Goal: Check status: Check status

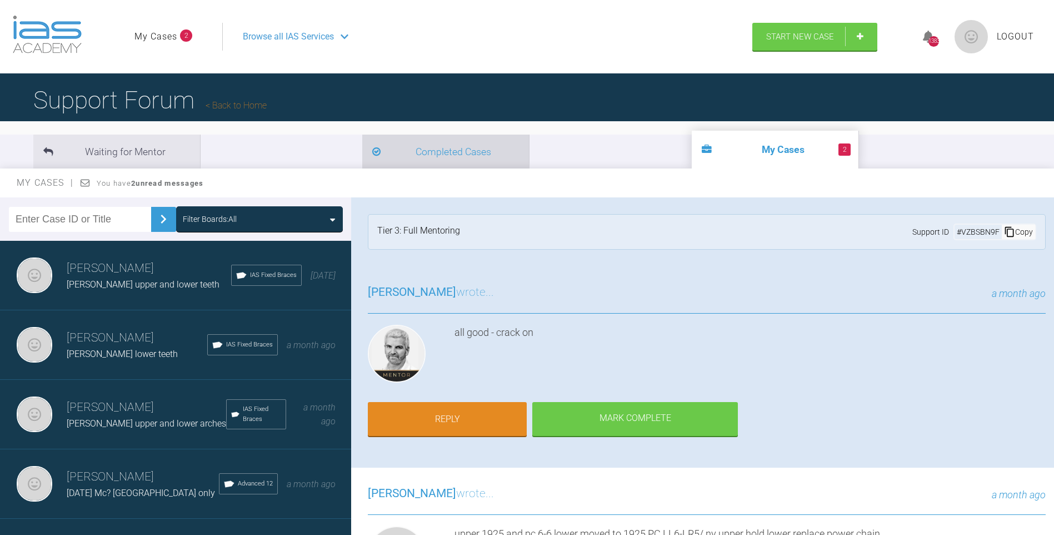
scroll to position [6278, 0]
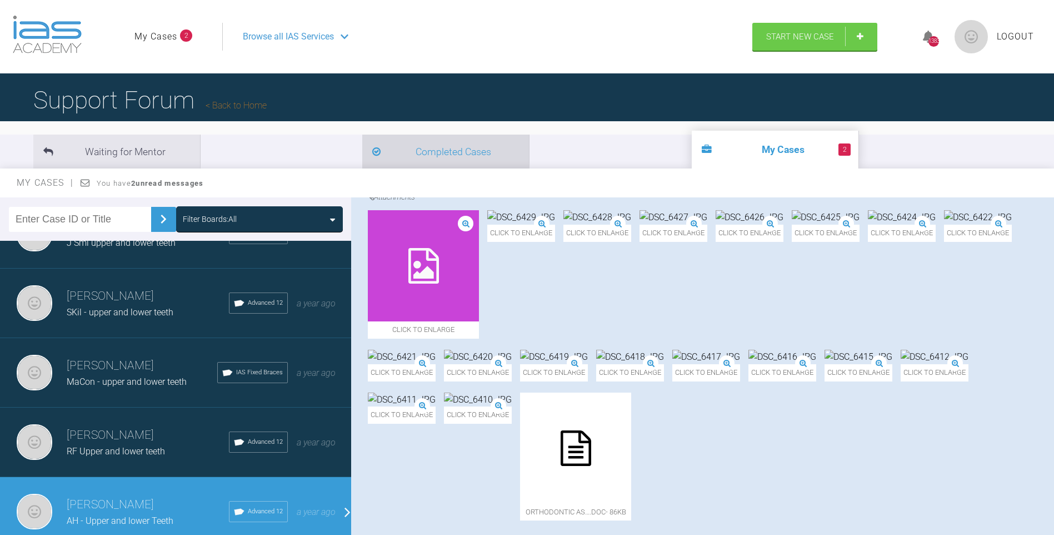
click at [362, 151] on li "Completed Cases" at bounding box center [445, 151] width 167 height 34
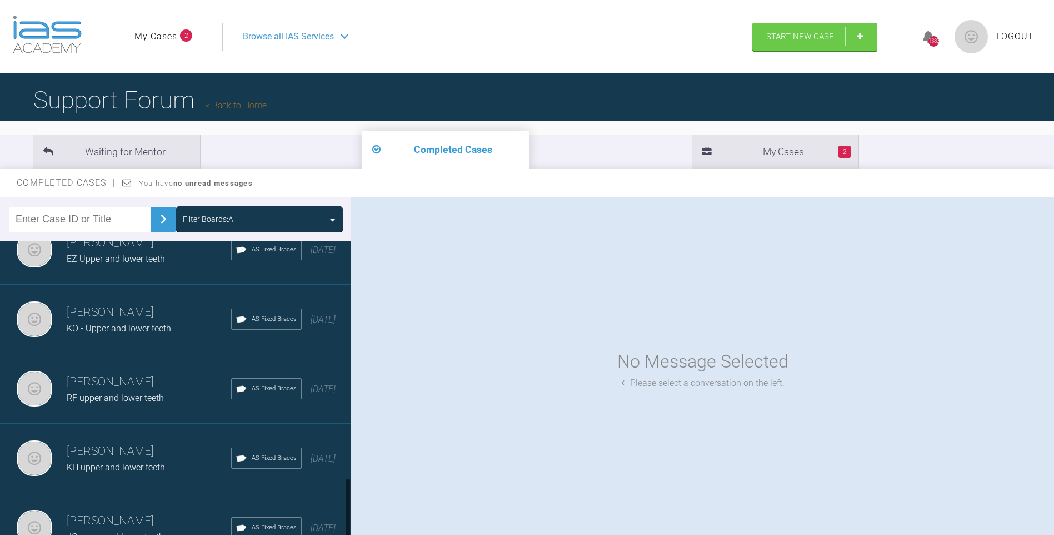
scroll to position [1125, 0]
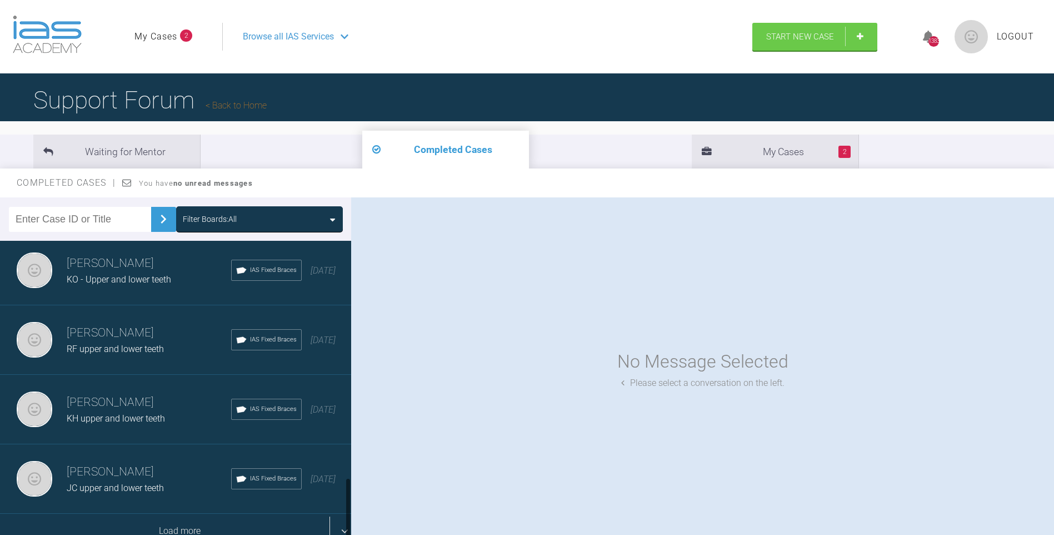
drag, startPoint x: 348, startPoint y: 256, endPoint x: 341, endPoint y: 517, distance: 261.8
click at [341, 517] on div "[PERSON_NAME] [PERSON_NAME] upper IAS Fixed Braces [DATE] [PERSON_NAME] [PERSON…" at bounding box center [175, 390] width 351 height 299
click at [215, 523] on div "Load more" at bounding box center [180, 530] width 360 height 34
click at [185, 522] on div "Load more" at bounding box center [180, 530] width 360 height 34
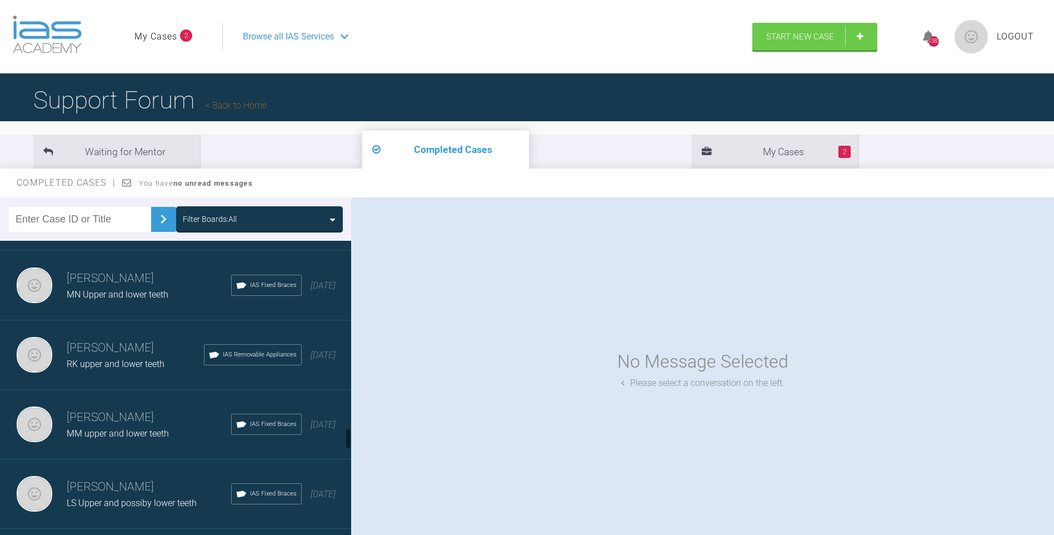
scroll to position [2637, 0]
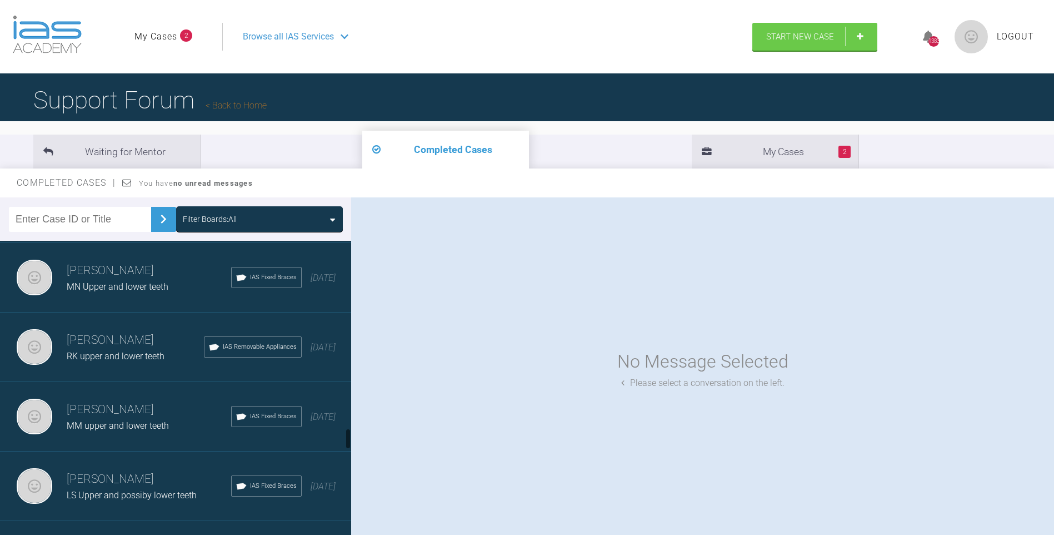
drag, startPoint x: 347, startPoint y: 330, endPoint x: 348, endPoint y: 437, distance: 106.7
click at [348, 437] on div at bounding box center [348, 438] width 4 height 21
click at [138, 350] on div "RK upper and lower teeth" at bounding box center [135, 356] width 137 height 14
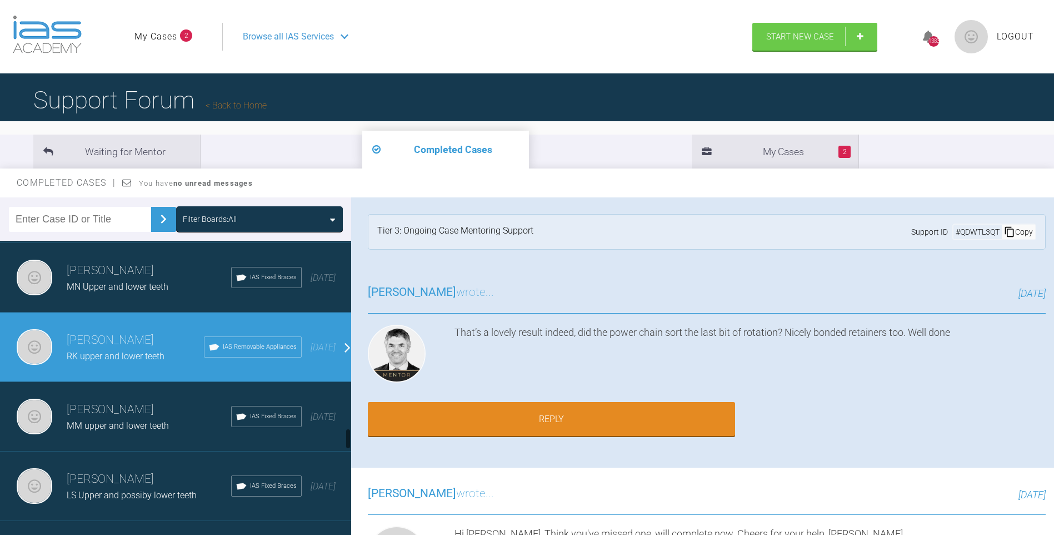
click at [347, 435] on div at bounding box center [348, 438] width 4 height 21
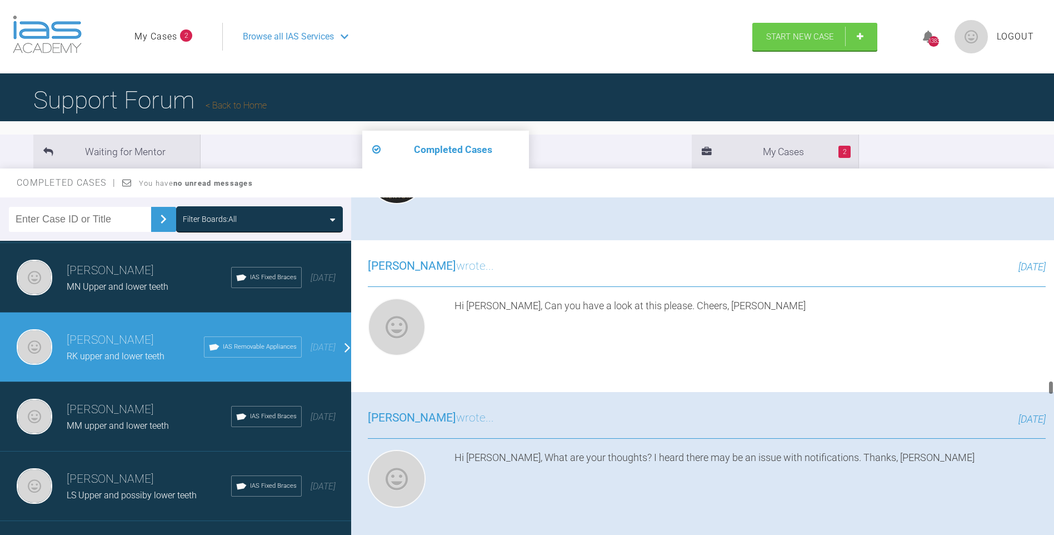
drag, startPoint x: 1050, startPoint y: 202, endPoint x: 638, endPoint y: 350, distance: 437.5
click at [1030, 358] on div "[PERSON_NAME] RK upper and lower teeth a few seconds ago Tier 3: Ongoing Case M…" at bounding box center [702, 368] width 703 height 342
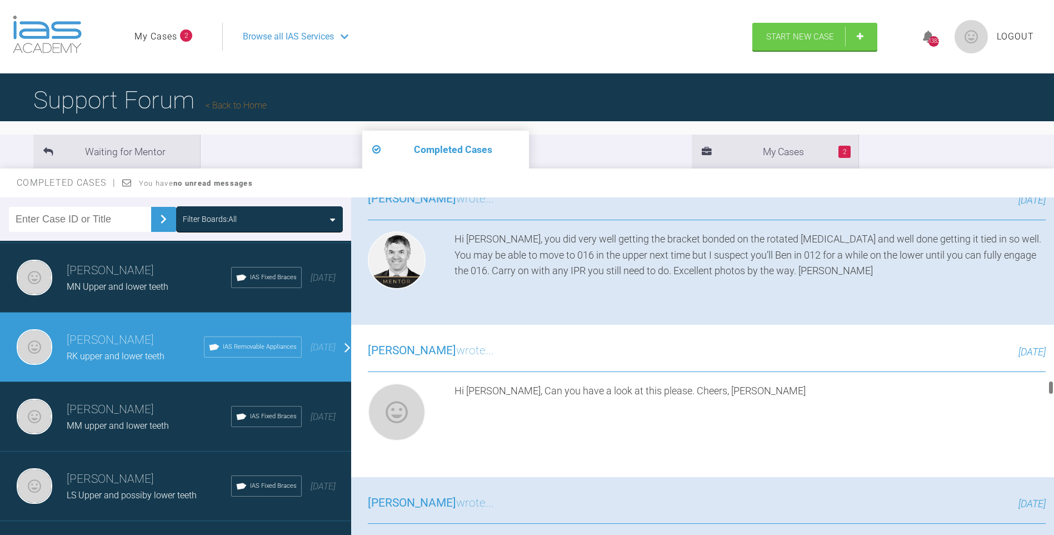
scroll to position [3583, 0]
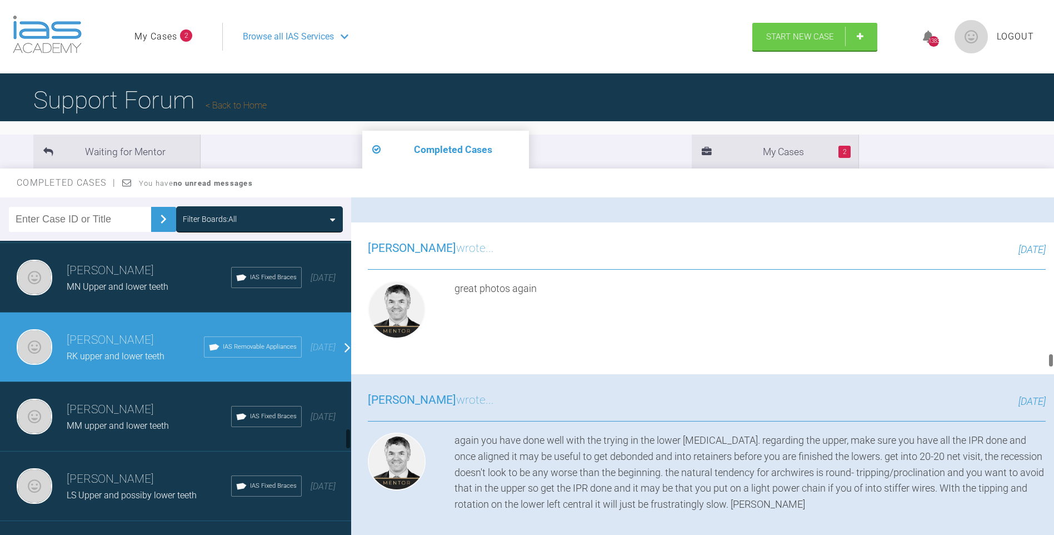
click at [347, 438] on div at bounding box center [348, 438] width 4 height 21
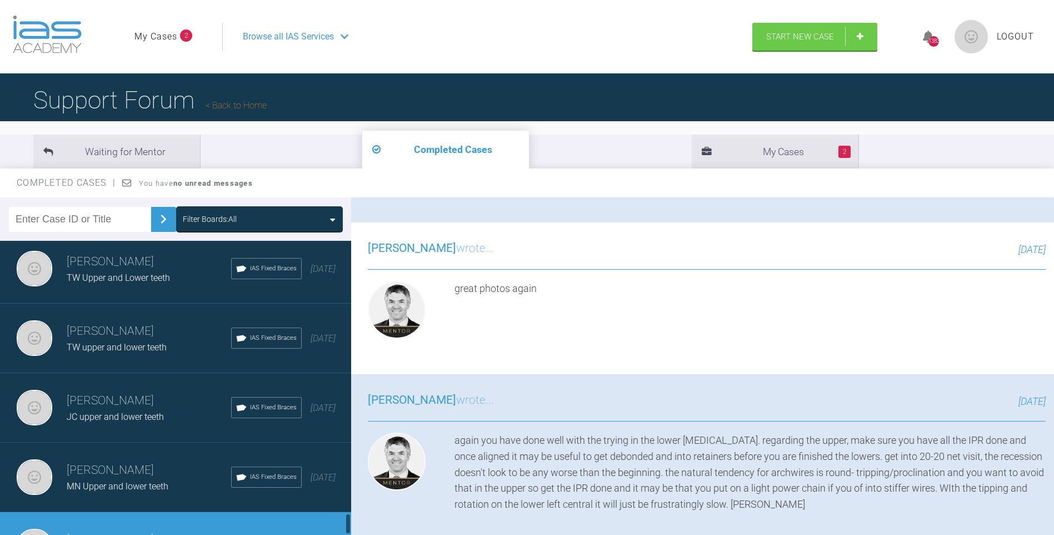
scroll to position [3843, 0]
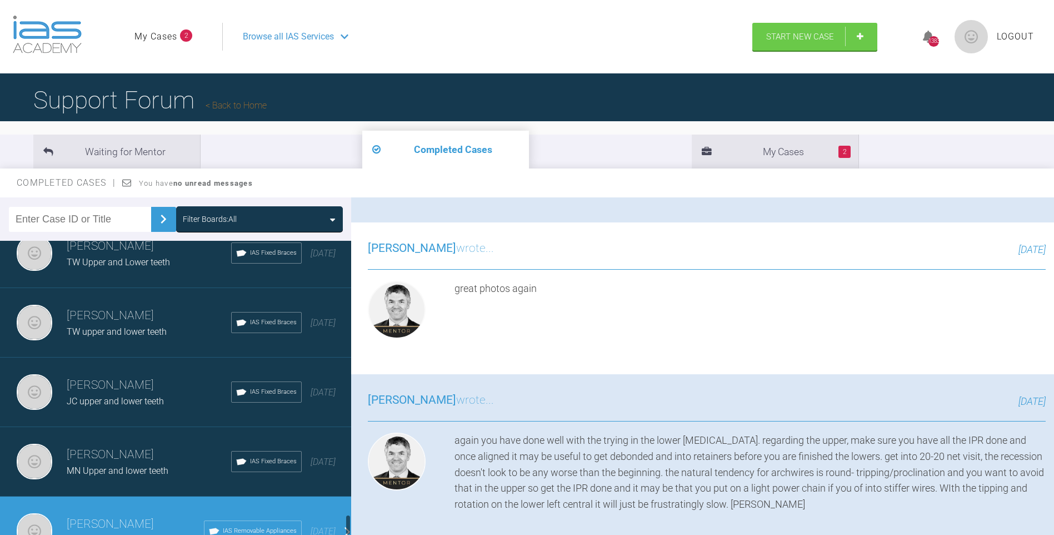
drag, startPoint x: 348, startPoint y: 433, endPoint x: 345, endPoint y: 516, distance: 82.9
click at [347, 518] on div at bounding box center [348, 524] width 4 height 21
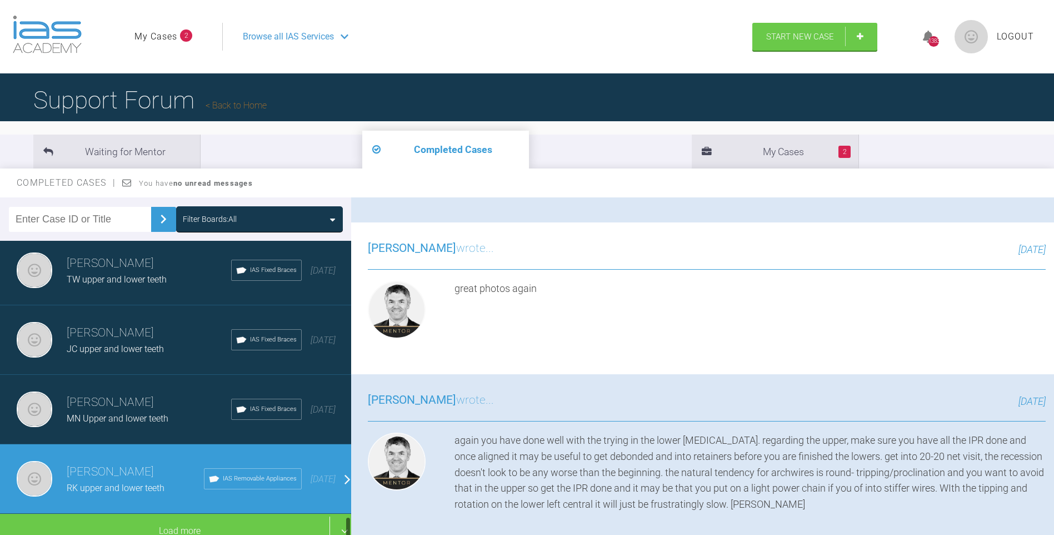
scroll to position [3903, 0]
drag, startPoint x: 348, startPoint y: 525, endPoint x: 345, endPoint y: 534, distance: 10.0
click at [346, 534] on div at bounding box center [348, 528] width 4 height 21
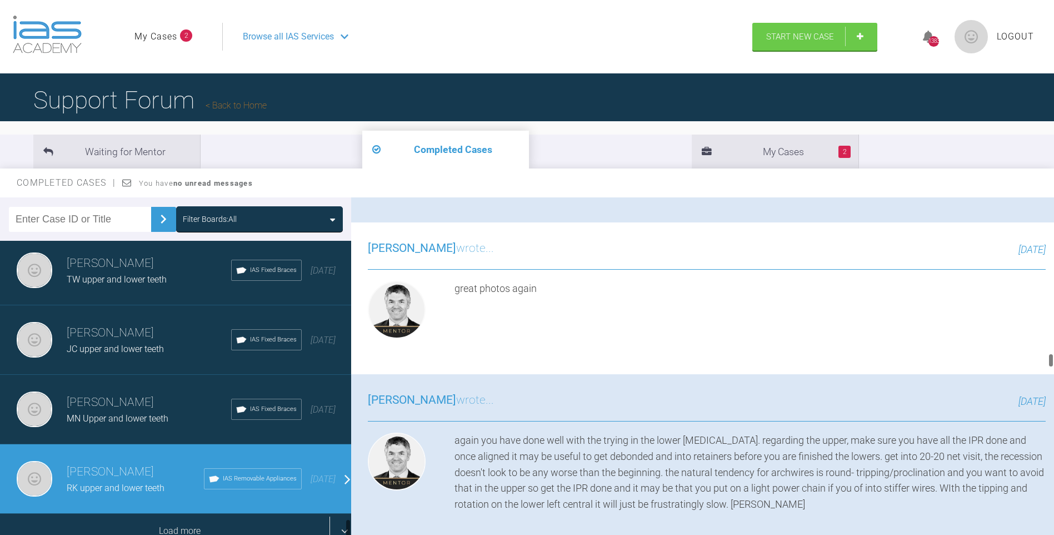
click at [192, 518] on div "Load more" at bounding box center [180, 530] width 360 height 34
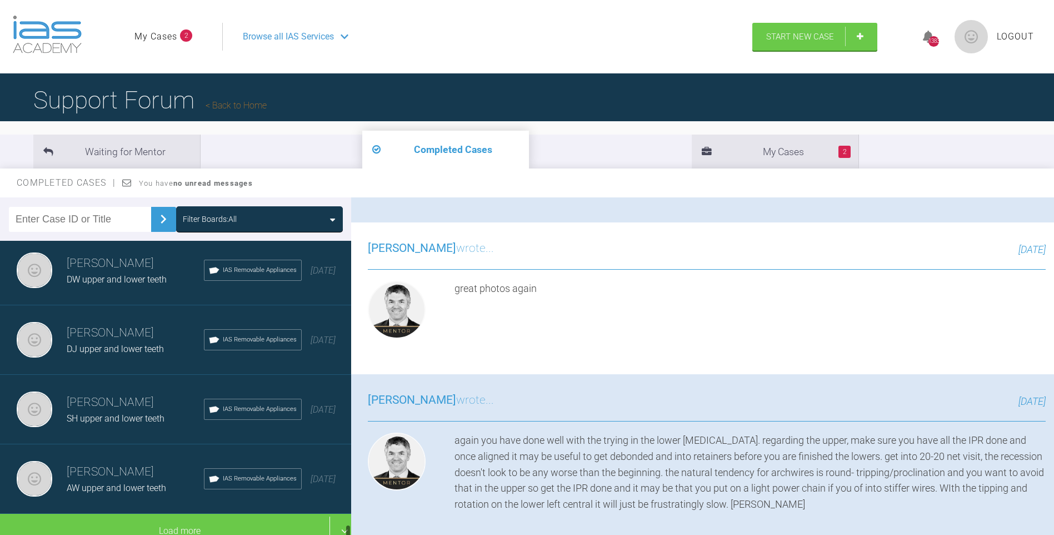
scroll to position [5293, 0]
drag, startPoint x: 348, startPoint y: 452, endPoint x: 347, endPoint y: 528, distance: 76.1
click at [347, 528] on div at bounding box center [348, 532] width 4 height 16
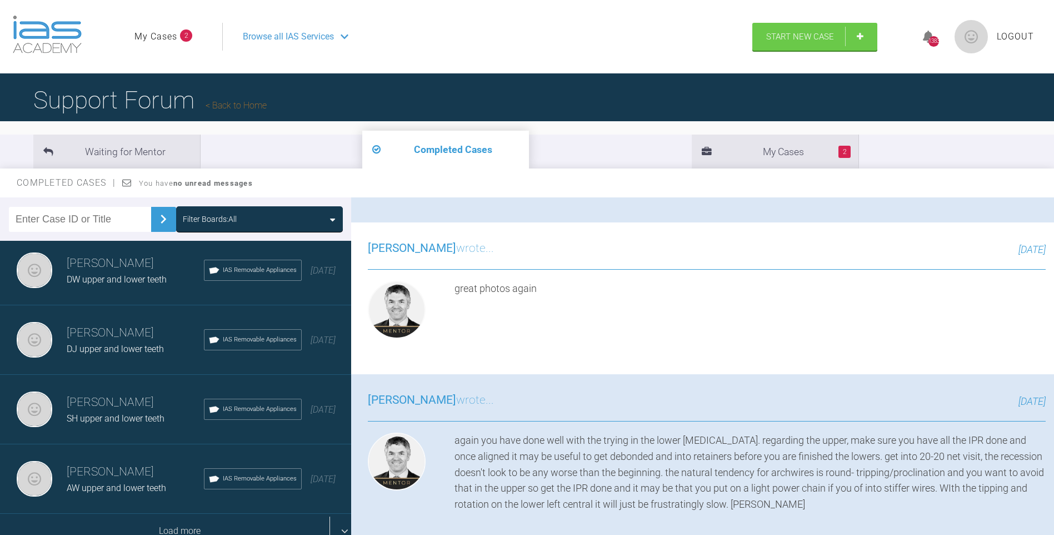
click at [185, 520] on div "Load more" at bounding box center [180, 530] width 360 height 34
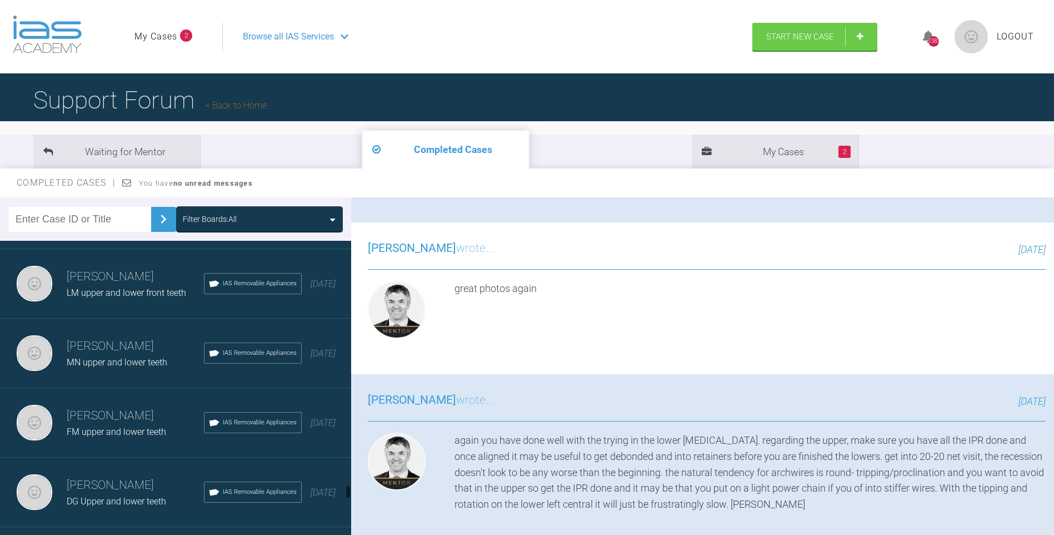
scroll to position [5631, 0]
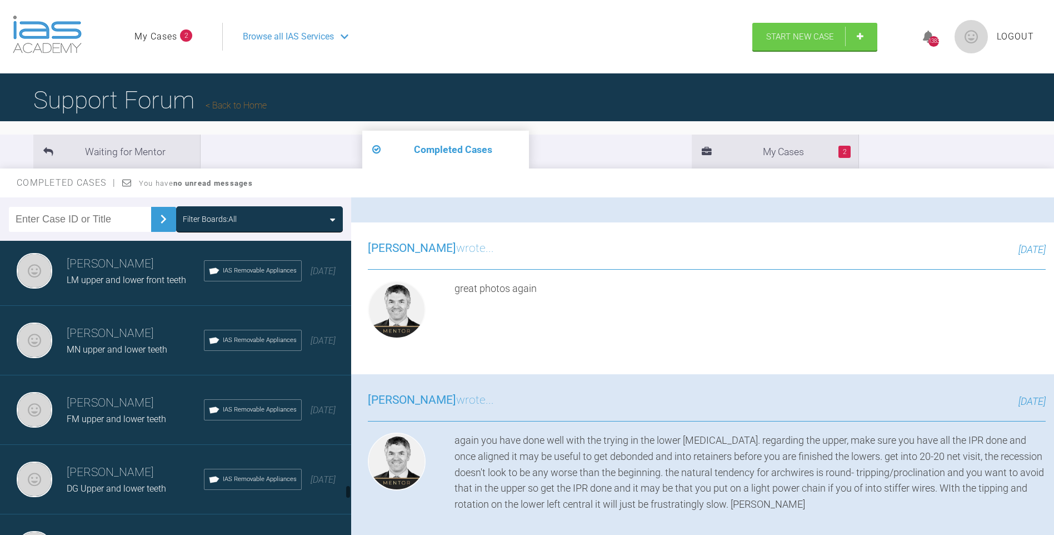
drag, startPoint x: 348, startPoint y: 477, endPoint x: 348, endPoint y: 493, distance: 15.6
click at [348, 493] on div at bounding box center [348, 492] width 4 height 14
click at [114, 325] on h3 "[PERSON_NAME]" at bounding box center [135, 333] width 137 height 19
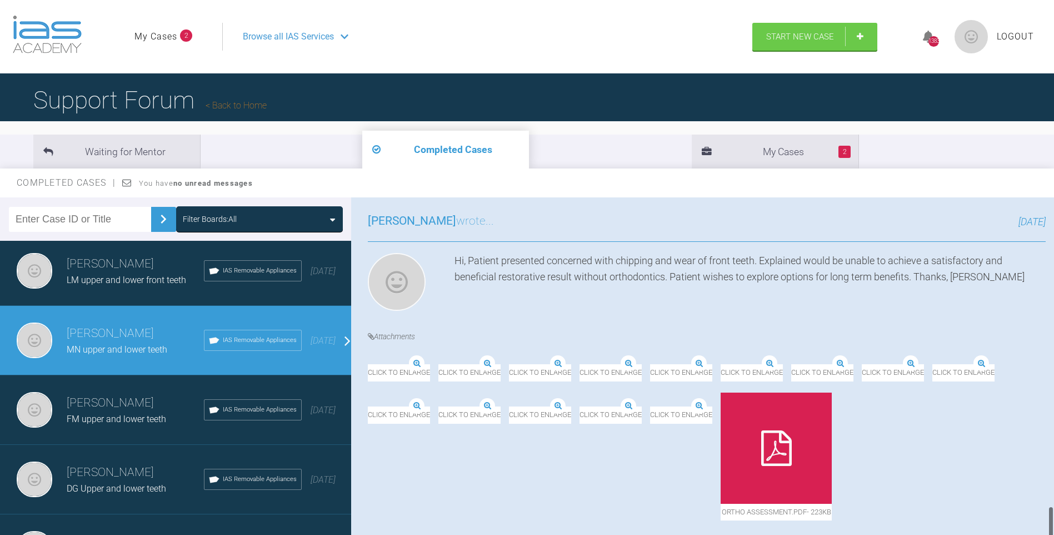
scroll to position [3086, 0]
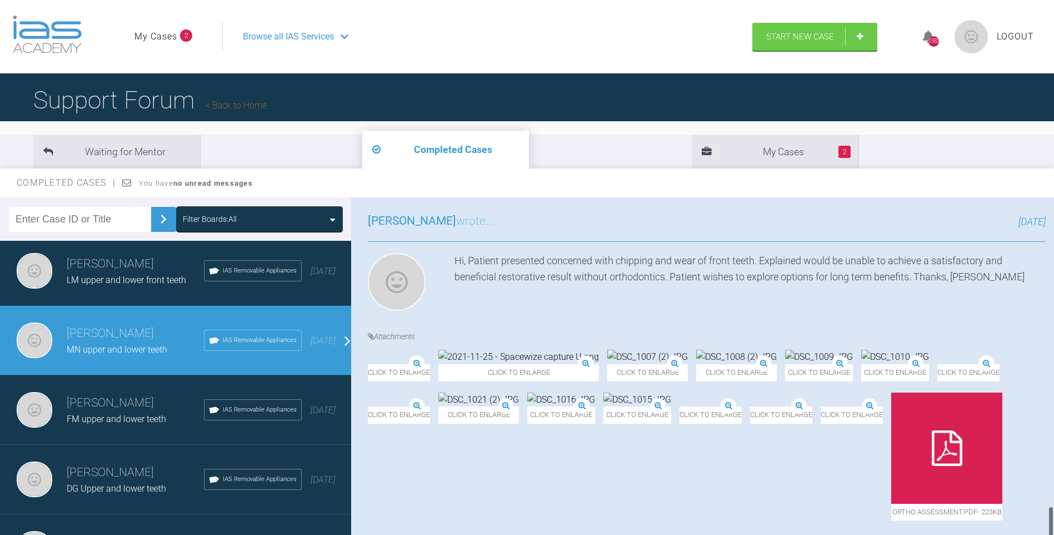
drag, startPoint x: 1051, startPoint y: 522, endPoint x: 1025, endPoint y: 558, distance: 44.3
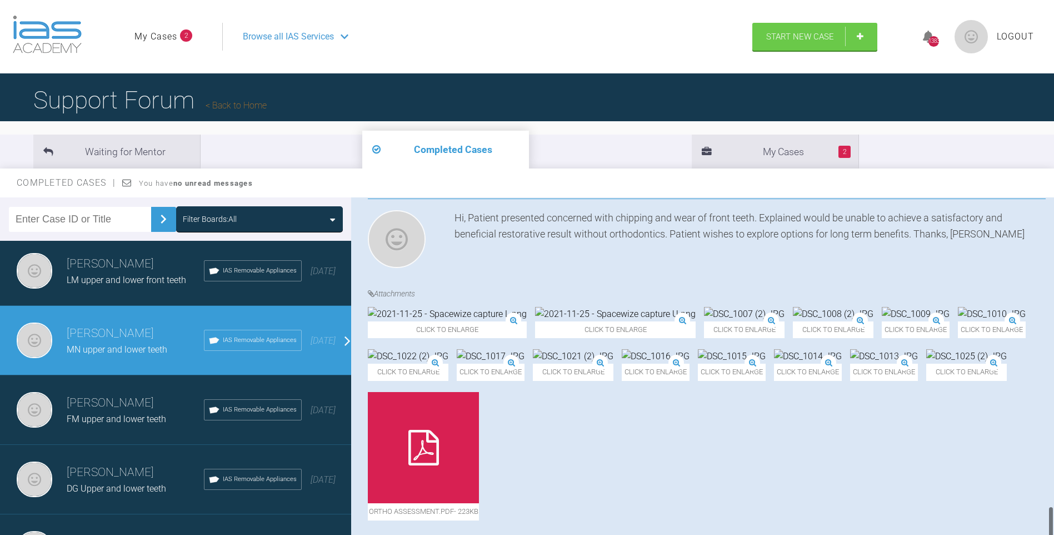
click at [1025, 534] on html "My Cases 2 Logout Browse all IAS Services Start New Case 1383 Logout Support Fo…" at bounding box center [527, 325] width 1054 height 650
click at [131, 407] on h3 "[PERSON_NAME]" at bounding box center [135, 402] width 137 height 19
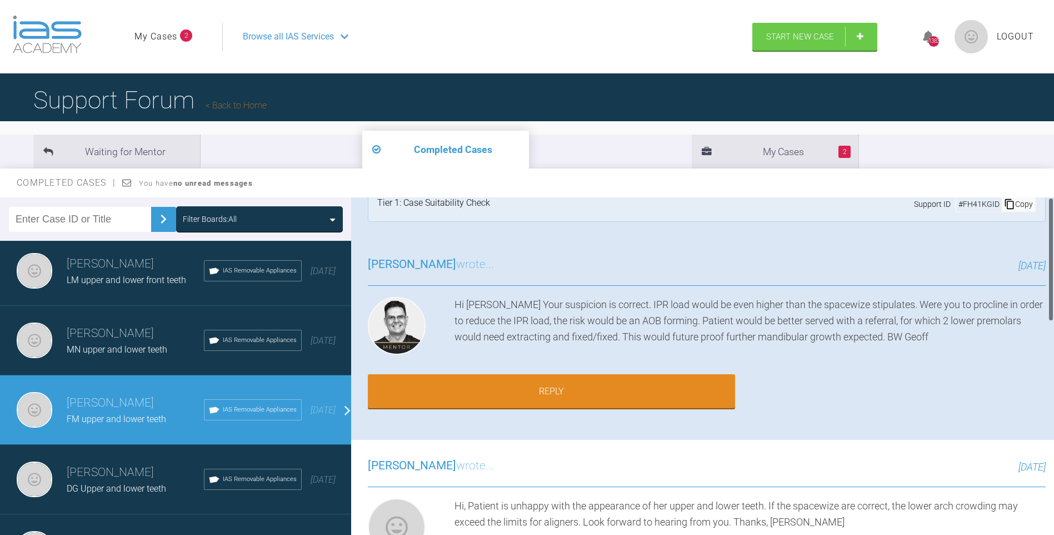
scroll to position [0, 0]
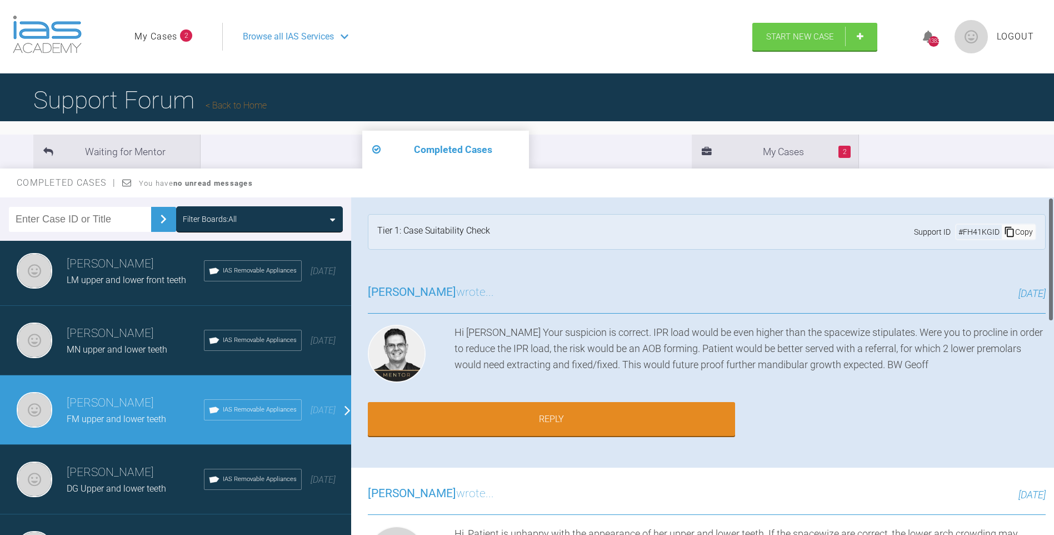
drag, startPoint x: 1051, startPoint y: 451, endPoint x: 956, endPoint y: 97, distance: 366.1
click at [1028, 107] on div "Support Forum Back to Home Waiting for Mentor Completed Cases 2 My Cases Comple…" at bounding box center [527, 314] width 1054 height 482
click at [692, 159] on li "2 My Cases" at bounding box center [775, 151] width 167 height 34
